Goal: Transaction & Acquisition: Purchase product/service

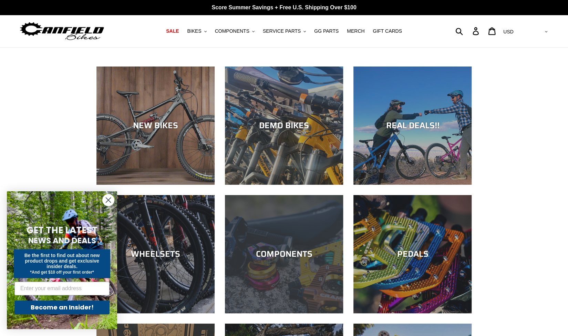
scroll to position [120, 0]
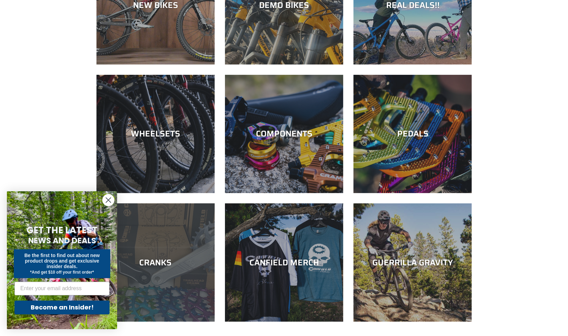
click at [173, 321] on div "CRANKS" at bounding box center [155, 321] width 118 height 0
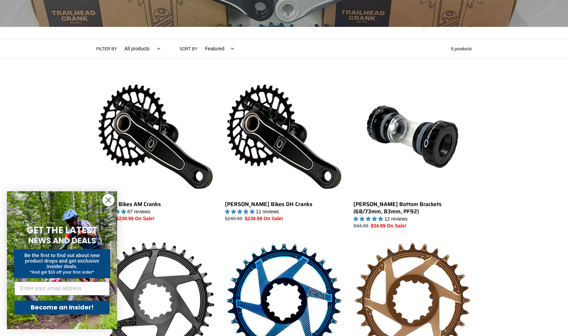
scroll to position [129, 0]
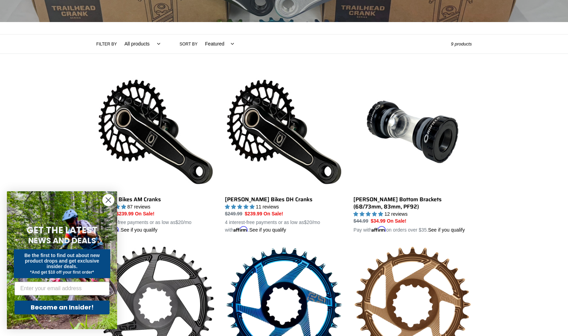
click at [106, 202] on icon "Close dialog" at bounding box center [108, 200] width 5 height 5
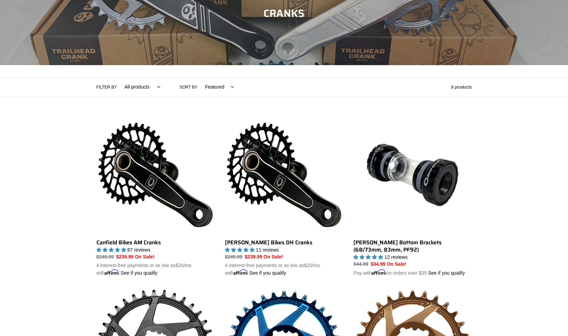
scroll to position [85, 0]
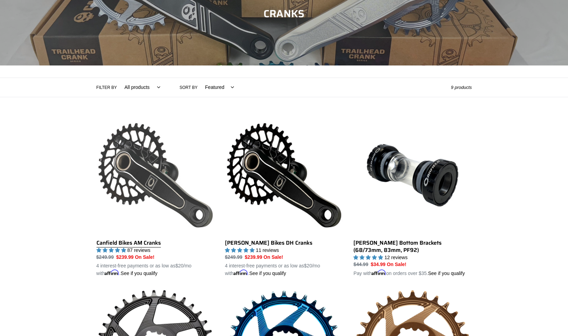
click at [138, 245] on link "Canfield Bikes AM Cranks" at bounding box center [155, 196] width 118 height 161
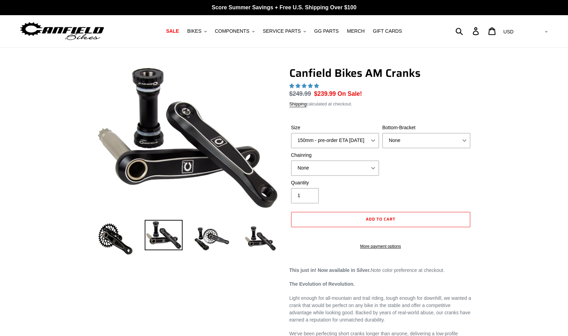
select select "highest-rating"
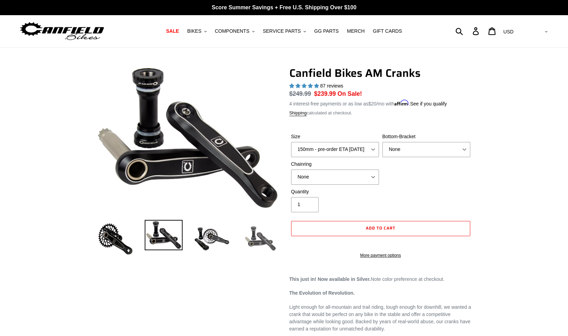
click at [251, 243] on img at bounding box center [260, 239] width 38 height 38
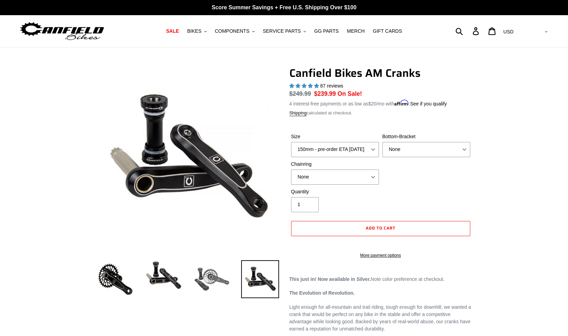
click at [209, 274] on img at bounding box center [212, 279] width 38 height 38
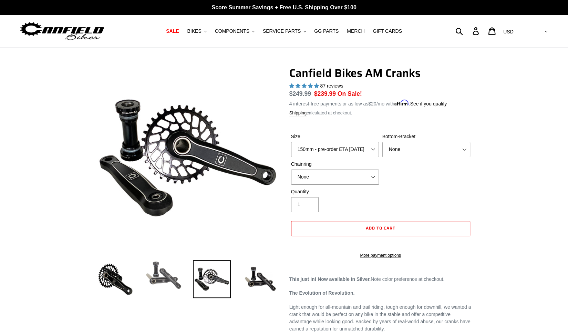
click at [169, 287] on img at bounding box center [164, 275] width 38 height 30
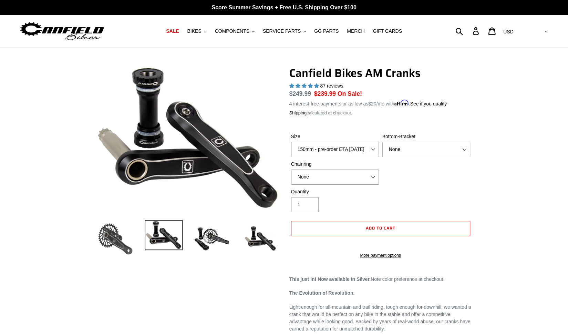
click at [119, 253] on img at bounding box center [115, 239] width 38 height 38
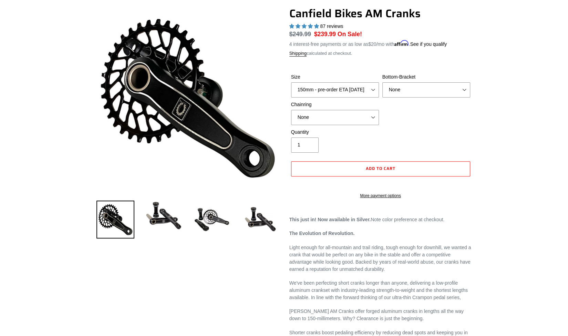
scroll to position [53, 0]
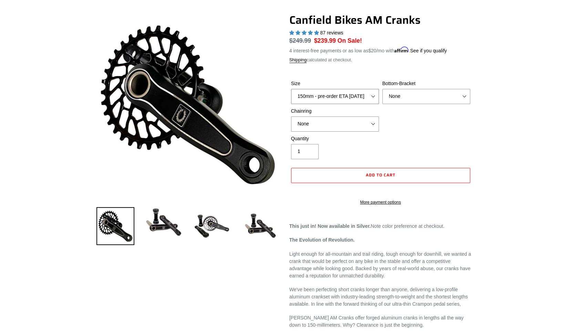
click at [354, 89] on select "150mm - pre-order ETA 10/15/25 155mm - pre-order ETA 10/15/25 160mm - pre-order…" at bounding box center [335, 96] width 88 height 15
select select "165mm - pre-order ETA 10/15/25"
click at [291, 89] on select "150mm - pre-order ETA 10/15/25 155mm - pre-order ETA 10/15/25 160mm - pre-order…" at bounding box center [335, 96] width 88 height 15
click at [396, 96] on select "None BSA Threaded 68/73mm Press Fit PF92" at bounding box center [426, 96] width 88 height 15
select select "Press Fit PF92"
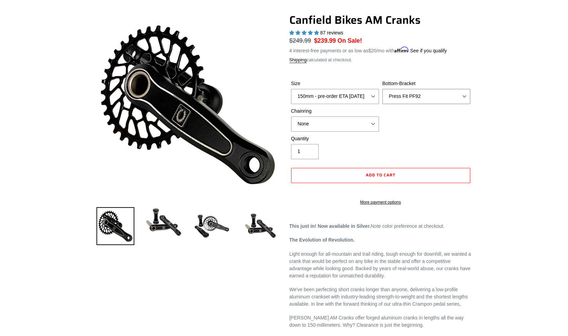
click at [382, 89] on select "None BSA Threaded 68/73mm Press Fit PF92" at bounding box center [426, 96] width 88 height 15
click at [365, 119] on select "None 30t Round (Boost 148) 30t Oval (Boost 148) 32t Round (Boost 148) 32t Oval …" at bounding box center [335, 123] width 88 height 15
select select "34t Round (Boost 148)"
click at [291, 116] on select "None 30t Round (Boost 148) 30t Oval (Boost 148) 32t Round (Boost 148) 32t Oval …" at bounding box center [335, 123] width 88 height 15
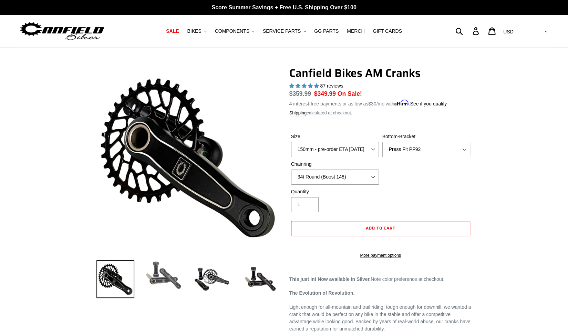
click at [168, 278] on img at bounding box center [164, 275] width 38 height 30
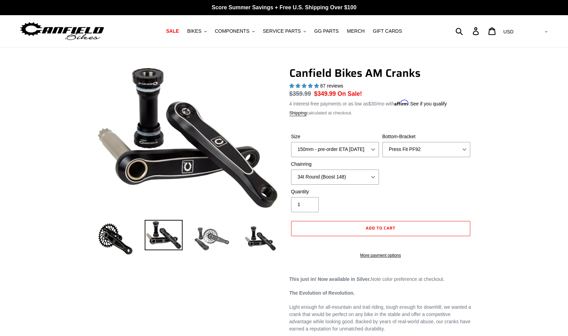
click at [204, 236] on img at bounding box center [212, 239] width 38 height 38
